Goal: Information Seeking & Learning: Learn about a topic

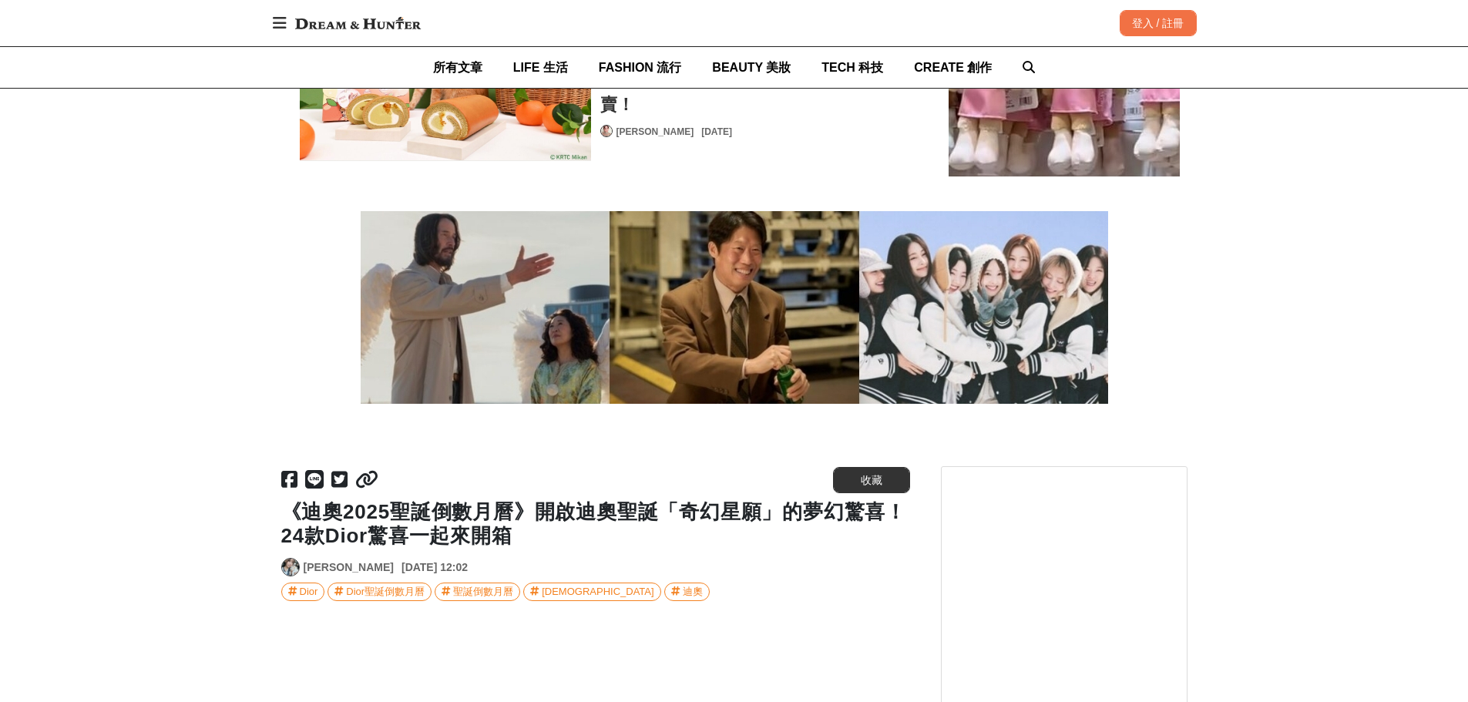
scroll to position [4777, 0]
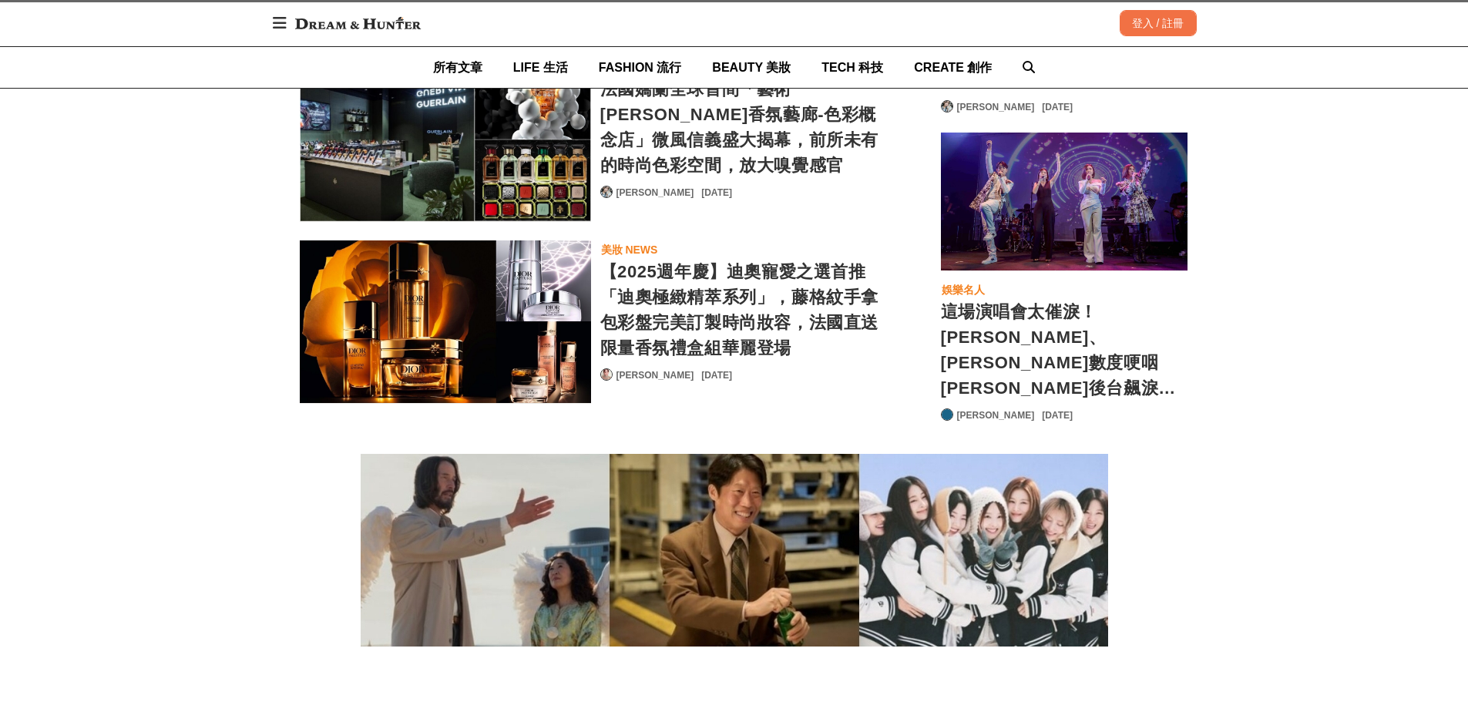
scroll to position [10171, 0]
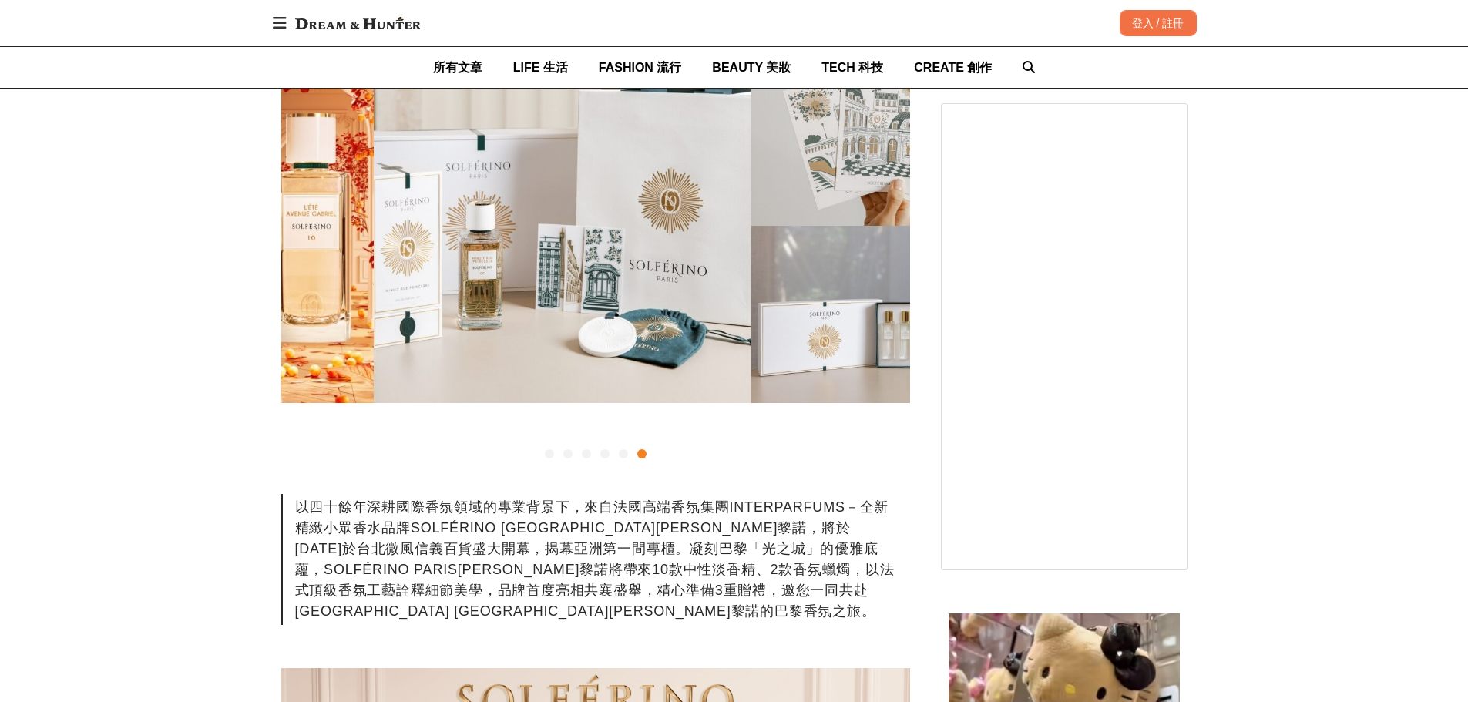
scroll to position [0, 3144]
